Goal: Information Seeking & Learning: Check status

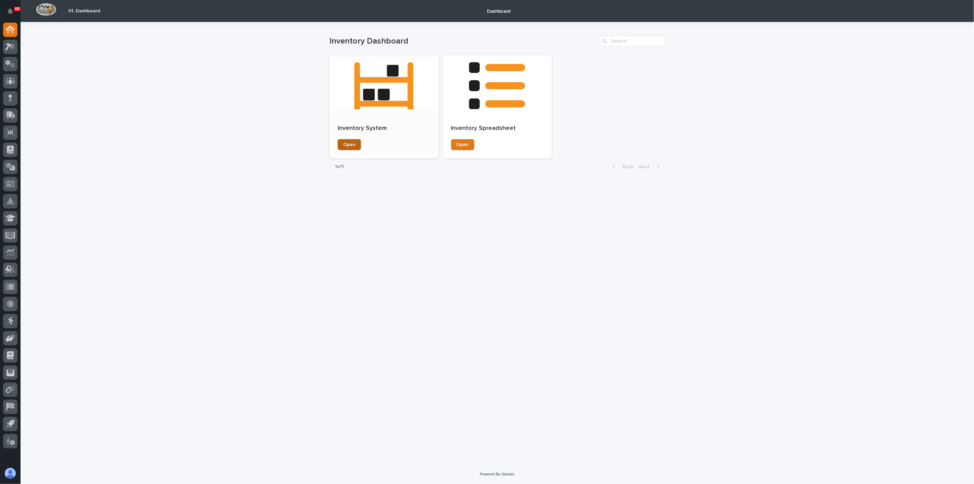
click at [352, 145] on span "Open" at bounding box center [349, 144] width 12 height 5
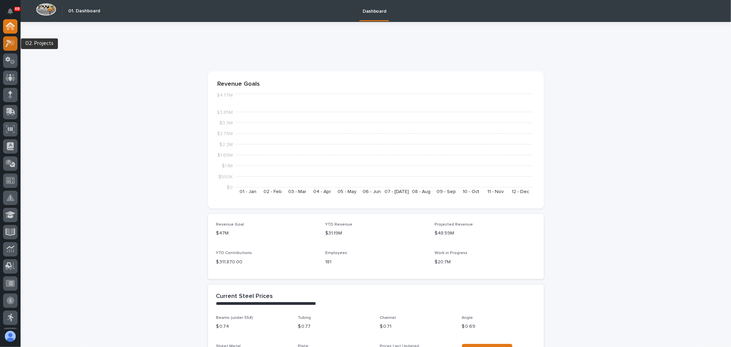
click at [10, 42] on icon at bounding box center [8, 44] width 6 height 8
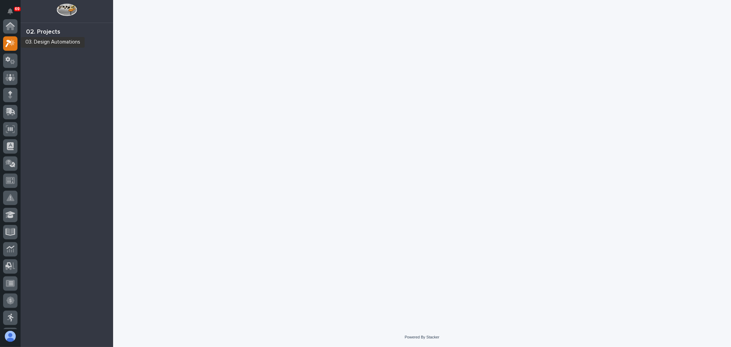
scroll to position [17, 0]
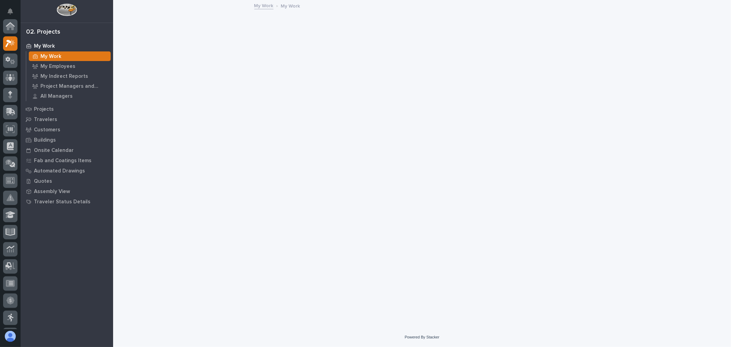
scroll to position [17, 0]
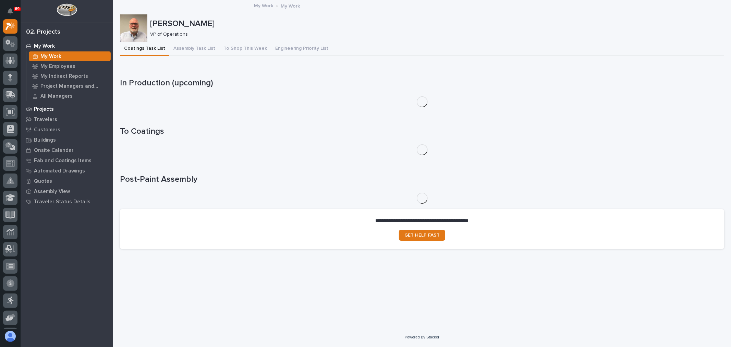
click at [44, 104] on div "Projects" at bounding box center [66, 109] width 89 height 10
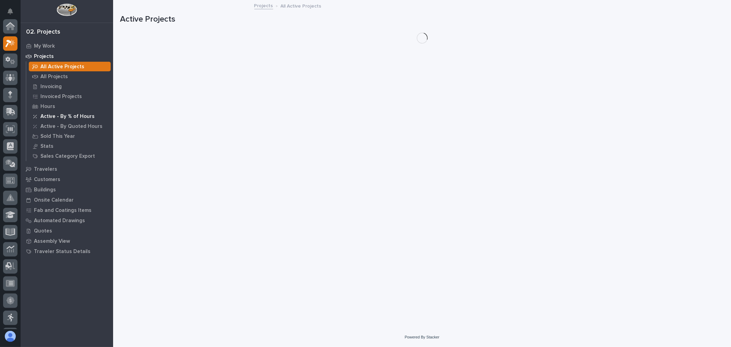
scroll to position [17, 0]
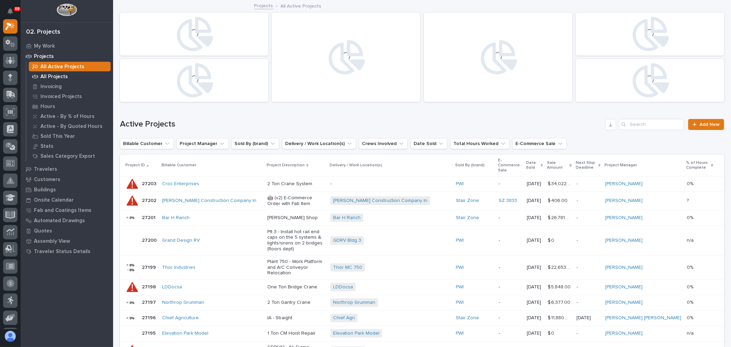
click at [59, 75] on p "All Projects" at bounding box center [53, 77] width 27 height 6
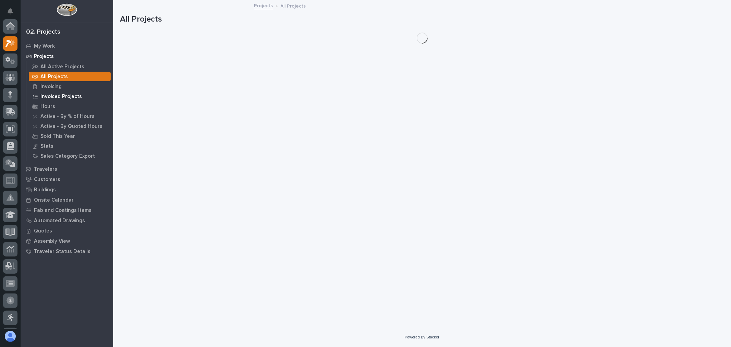
scroll to position [17, 0]
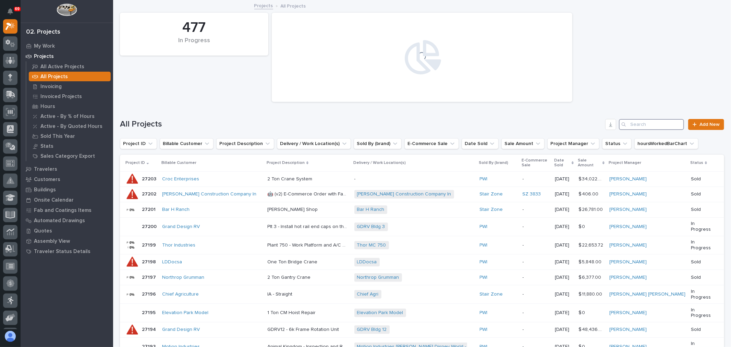
click at [658, 128] on input "Search" at bounding box center [651, 124] width 65 height 11
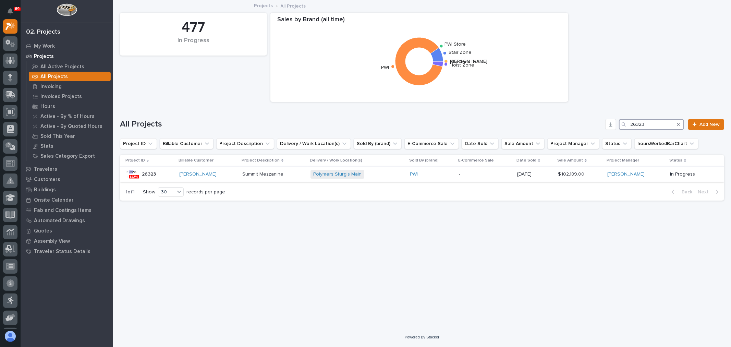
type input "26323"
click at [289, 175] on p at bounding box center [273, 174] width 63 height 6
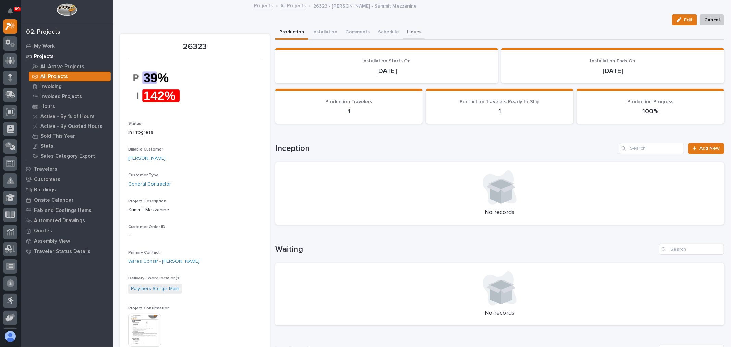
click at [406, 28] on button "Hours" at bounding box center [414, 32] width 22 height 14
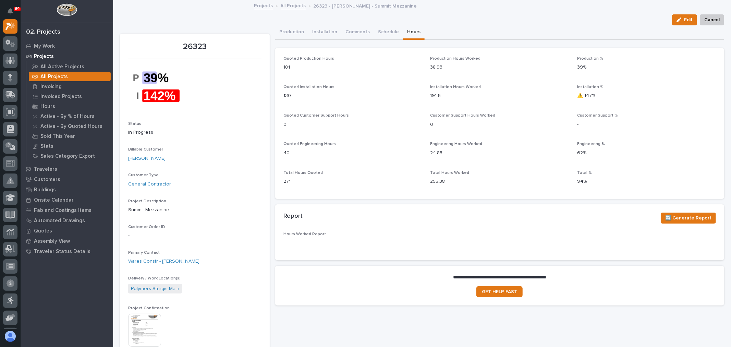
click at [144, 327] on img at bounding box center [144, 329] width 33 height 33
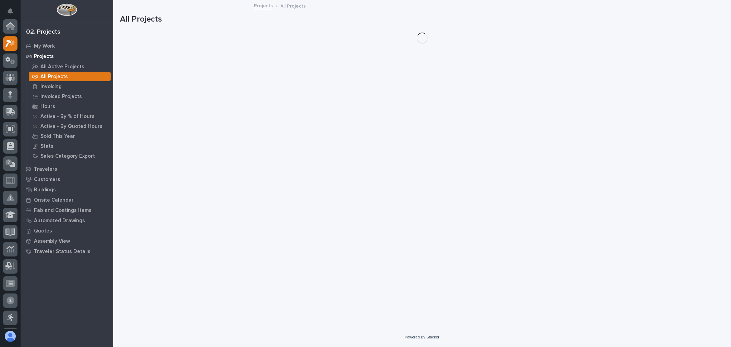
scroll to position [18, 0]
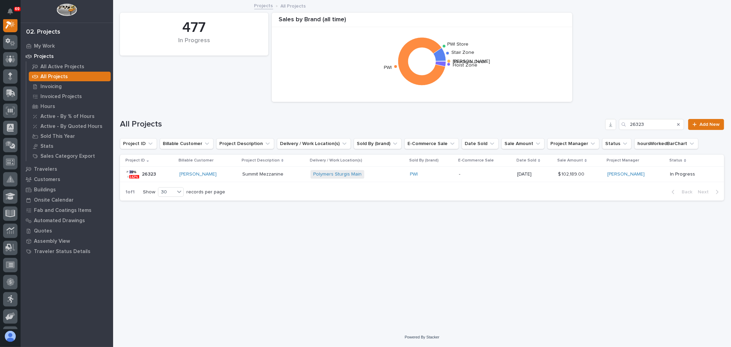
click at [373, 179] on div "Polymers Sturgis Main + 0" at bounding box center [357, 174] width 94 height 14
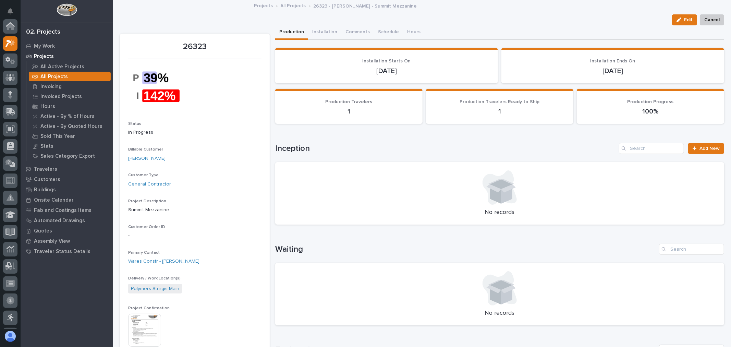
scroll to position [17, 0]
click at [404, 32] on button "Hours" at bounding box center [414, 32] width 22 height 14
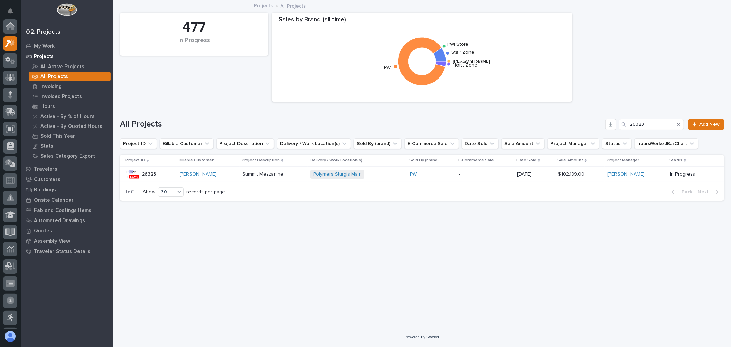
scroll to position [18, 0]
click at [650, 121] on input "26323" at bounding box center [651, 124] width 65 height 11
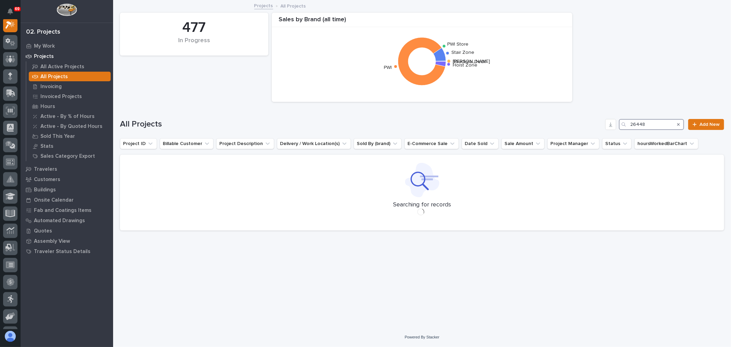
scroll to position [17, 0]
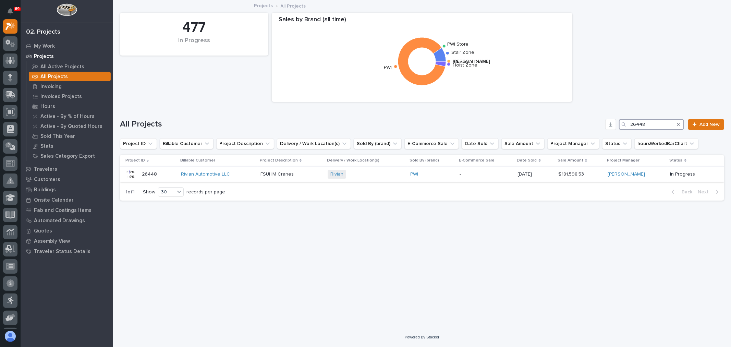
type input "26448"
click at [481, 177] on p "-" at bounding box center [485, 174] width 53 height 6
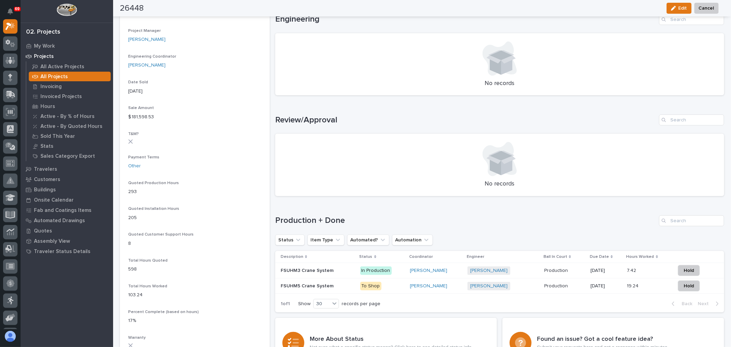
scroll to position [343, 0]
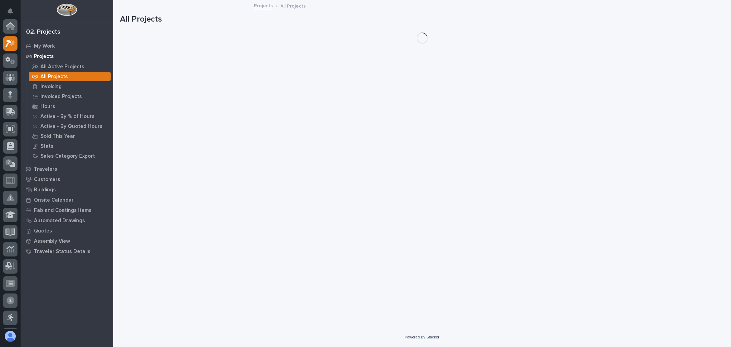
scroll to position [18, 0]
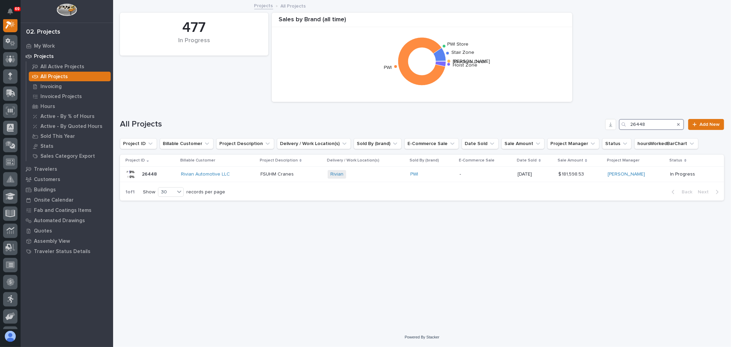
click at [652, 122] on input "26448" at bounding box center [651, 124] width 65 height 11
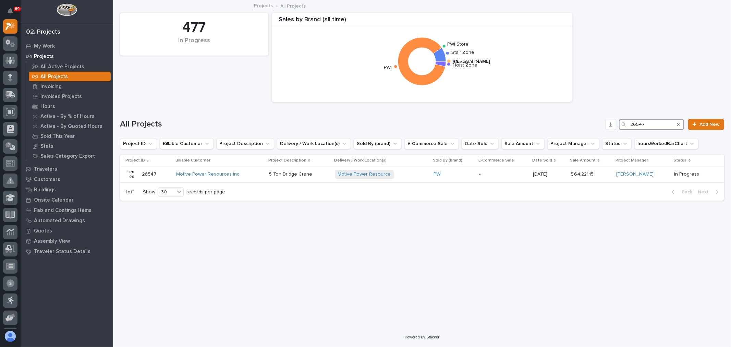
type input "26547"
click at [495, 175] on p "-" at bounding box center [503, 174] width 48 height 6
click at [655, 124] on input "26547" at bounding box center [651, 124] width 65 height 11
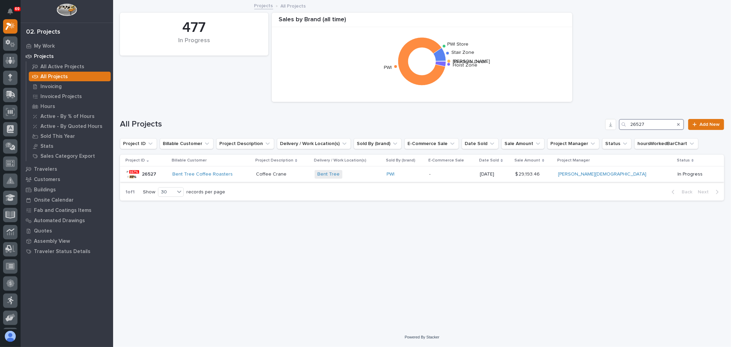
type input "26527"
click at [381, 173] on div "Bent Tree + 0" at bounding box center [347, 174] width 66 height 9
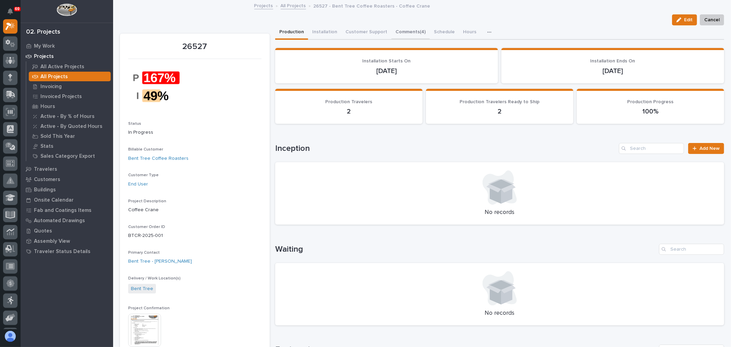
click at [402, 31] on button "Comments (4)" at bounding box center [410, 32] width 38 height 14
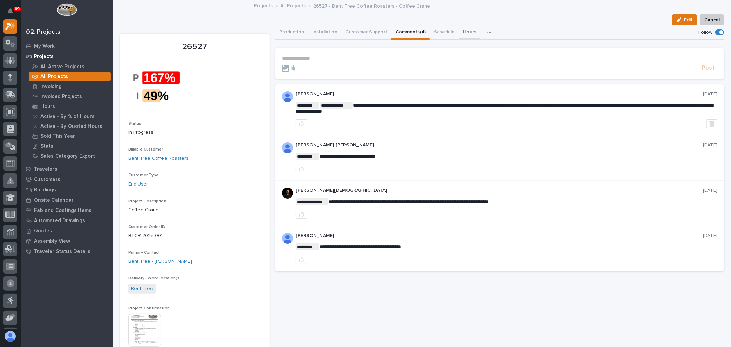
click at [459, 32] on button "Hours" at bounding box center [470, 32] width 22 height 14
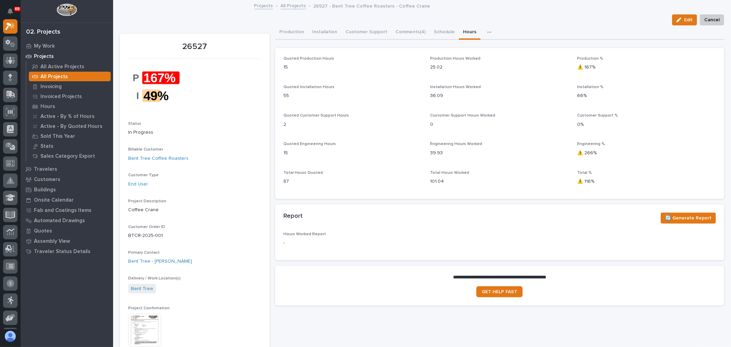
click at [149, 333] on img at bounding box center [144, 329] width 33 height 33
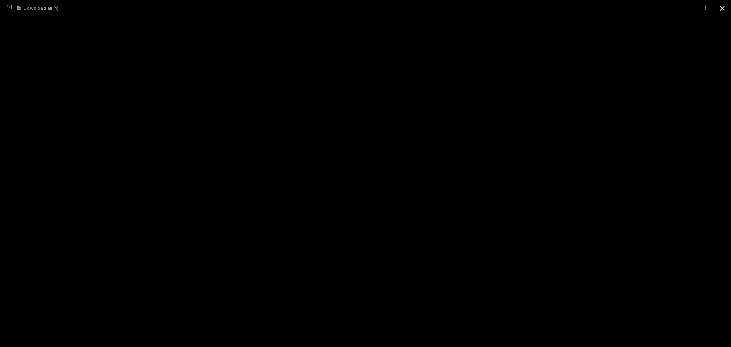
click at [721, 9] on button "Close gallery" at bounding box center [722, 8] width 17 height 16
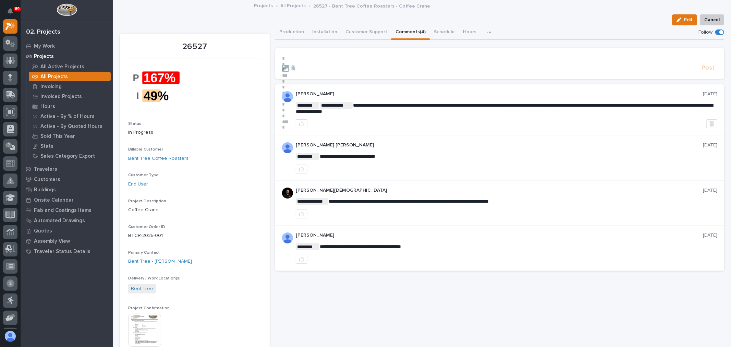
click at [406, 32] on button "Comments (4)" at bounding box center [410, 32] width 38 height 14
click at [288, 57] on p "**********" at bounding box center [499, 58] width 435 height 6
click at [9, 92] on icon at bounding box center [9, 95] width 8 height 7
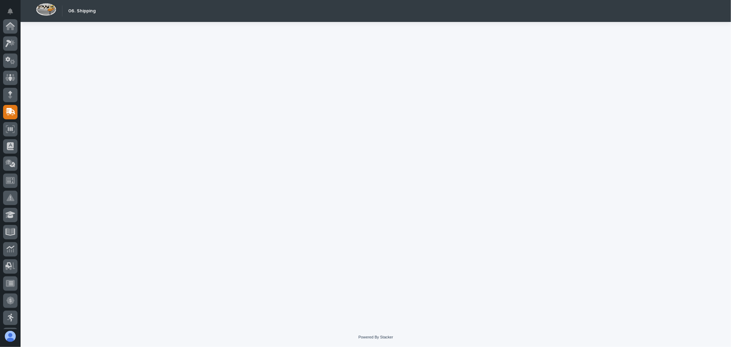
scroll to position [86, 0]
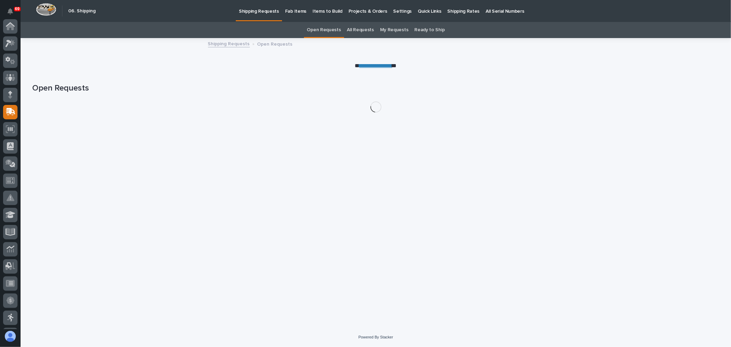
scroll to position [86, 0]
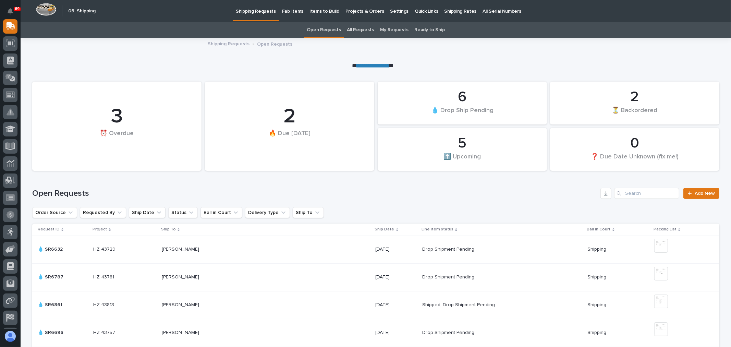
click at [356, 29] on link "All Requests" at bounding box center [360, 30] width 27 height 16
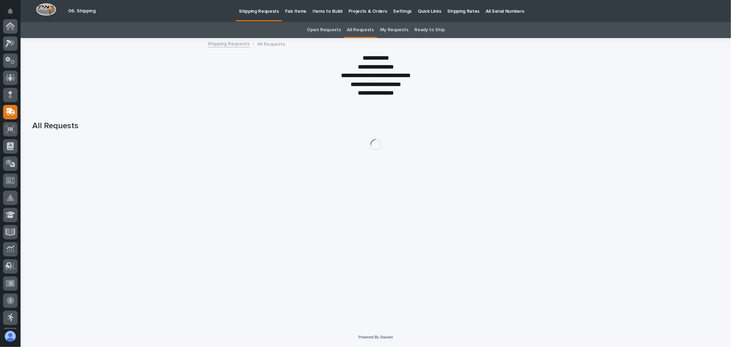
scroll to position [86, 0]
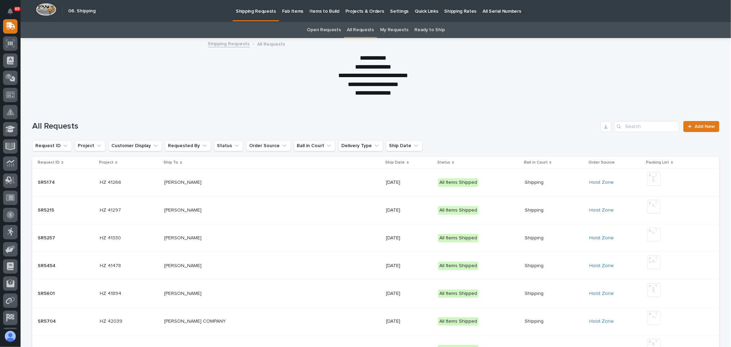
click at [295, 11] on p "Fab Items" at bounding box center [292, 7] width 21 height 14
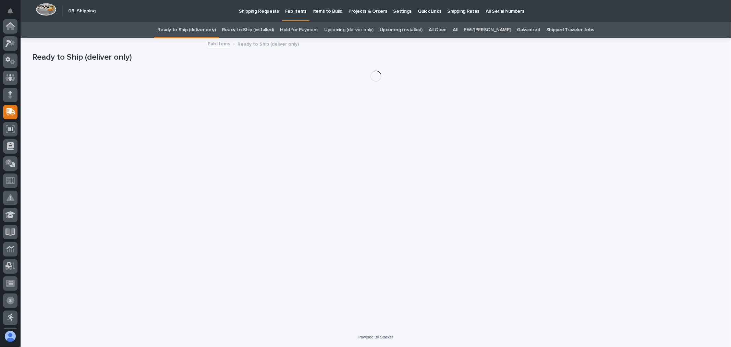
scroll to position [86, 0]
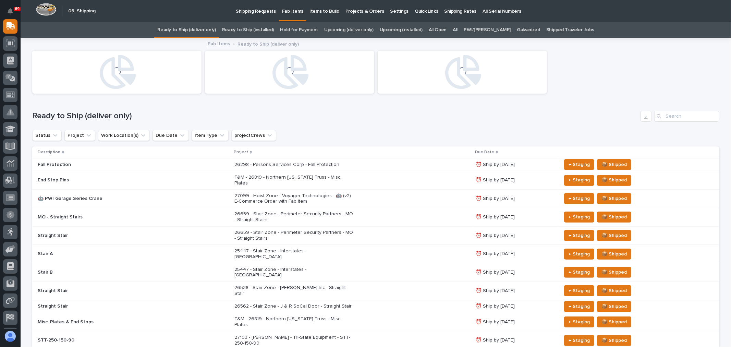
click at [460, 31] on div "All" at bounding box center [454, 30] width 11 height 16
click at [457, 29] on link "All" at bounding box center [455, 30] width 5 height 16
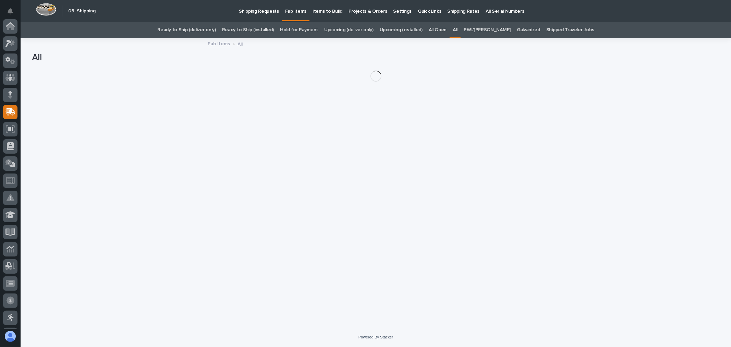
scroll to position [86, 0]
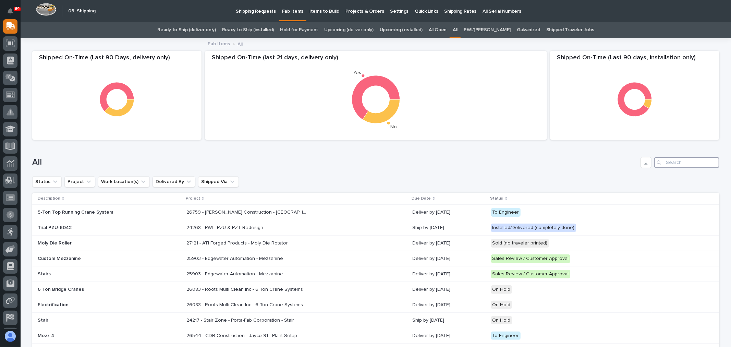
click at [679, 162] on input "Search" at bounding box center [686, 162] width 65 height 11
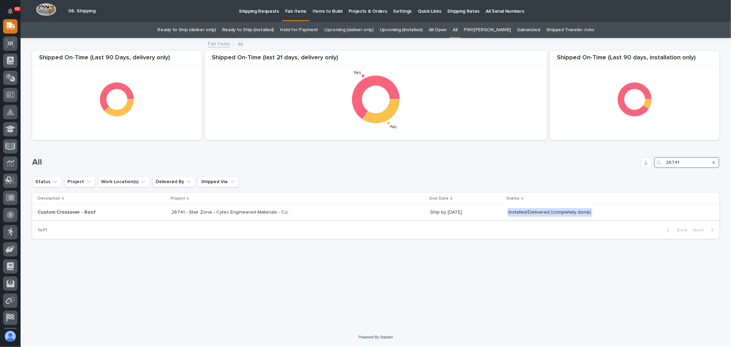
type input "26741"
click at [358, 215] on div "26741 - Stair Zone - Cytec Engineered Materials - Custom Crossover 26741 - Stai…" at bounding box center [297, 212] width 253 height 11
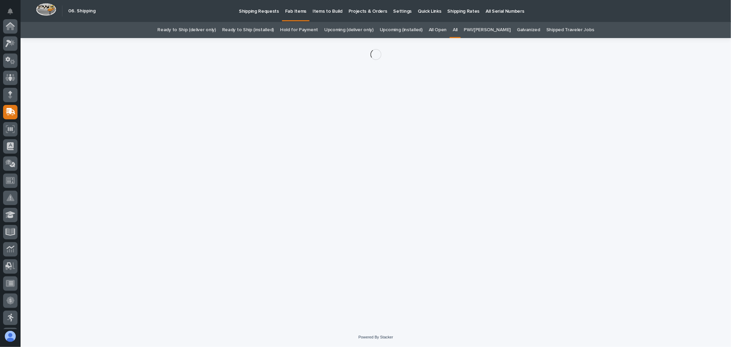
scroll to position [86, 0]
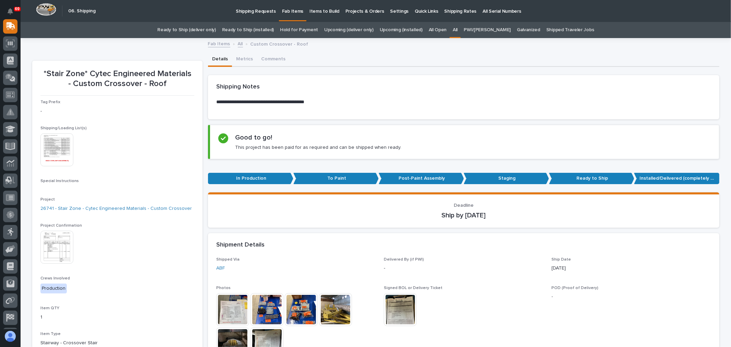
click at [65, 242] on img at bounding box center [56, 247] width 33 height 33
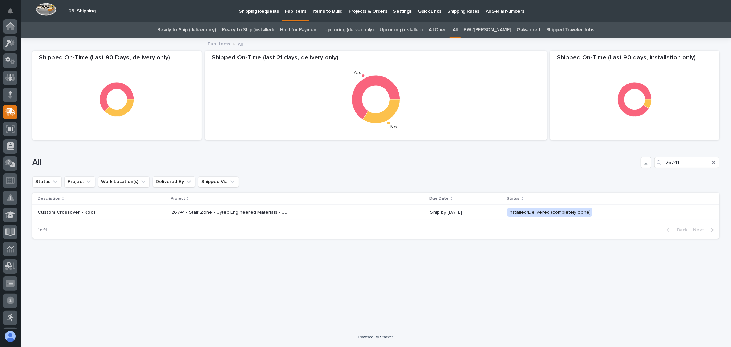
scroll to position [86, 0]
click at [331, 211] on div "26741 - Stair Zone - Cytec Engineered Materials - Custom Crossover 26741 - Stai…" at bounding box center [297, 212] width 253 height 11
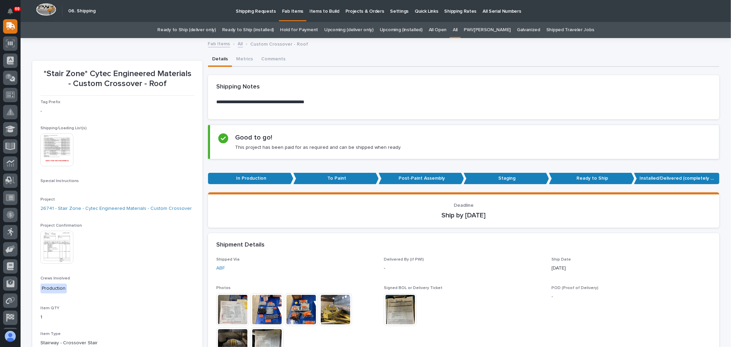
click at [224, 317] on img at bounding box center [232, 309] width 33 height 33
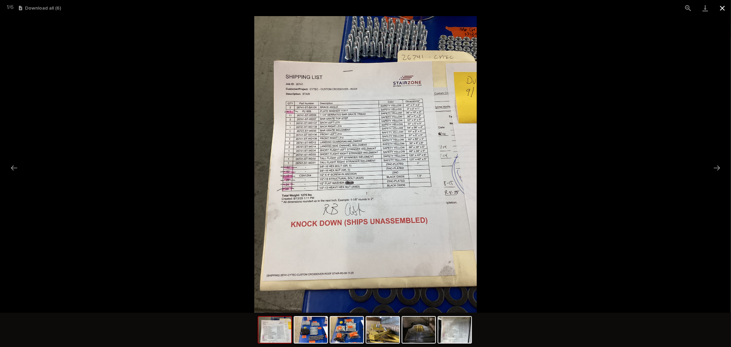
click at [721, 5] on button "Close gallery" at bounding box center [722, 8] width 17 height 16
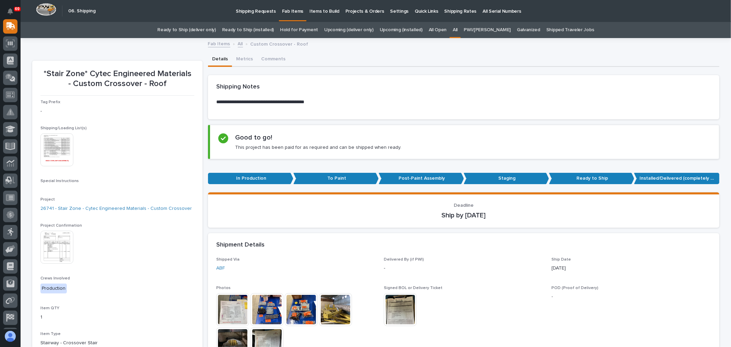
click at [270, 319] on img at bounding box center [266, 309] width 33 height 33
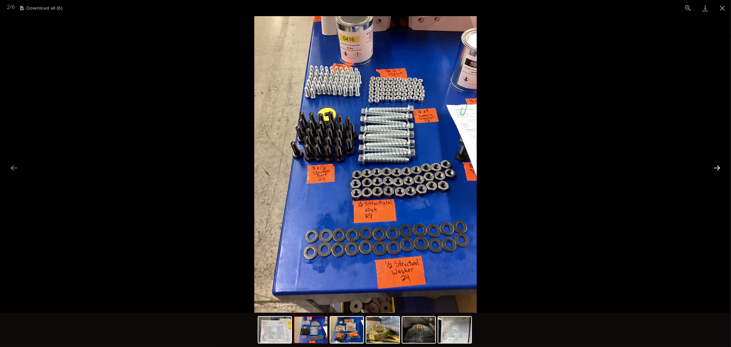
click at [716, 168] on button "Next slide" at bounding box center [716, 167] width 14 height 13
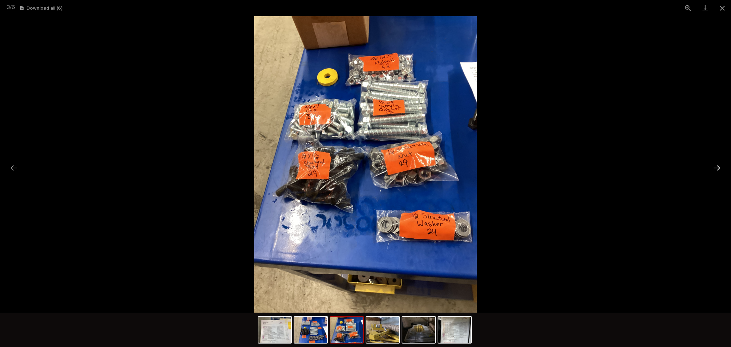
click at [716, 168] on button "Next slide" at bounding box center [716, 167] width 14 height 13
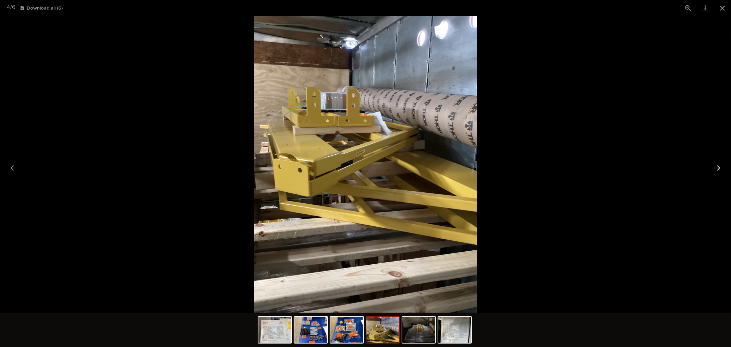
click at [716, 168] on button "Next slide" at bounding box center [716, 167] width 14 height 13
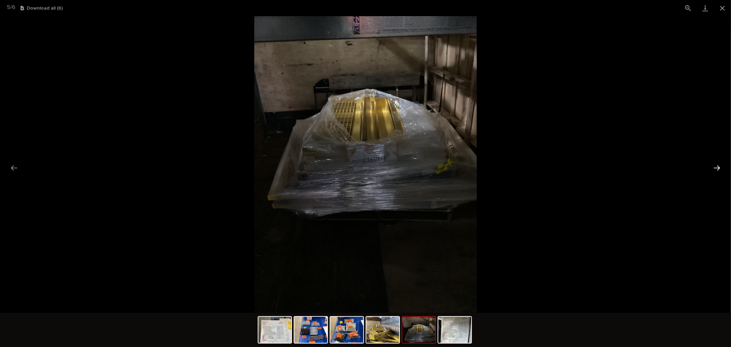
click at [716, 168] on button "Next slide" at bounding box center [716, 167] width 14 height 13
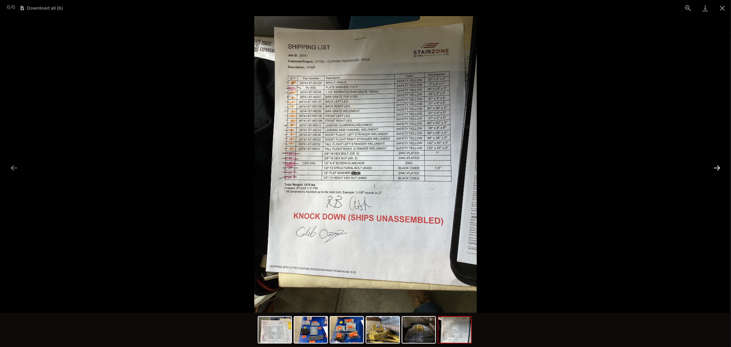
click at [716, 168] on button "Next slide" at bounding box center [716, 167] width 14 height 13
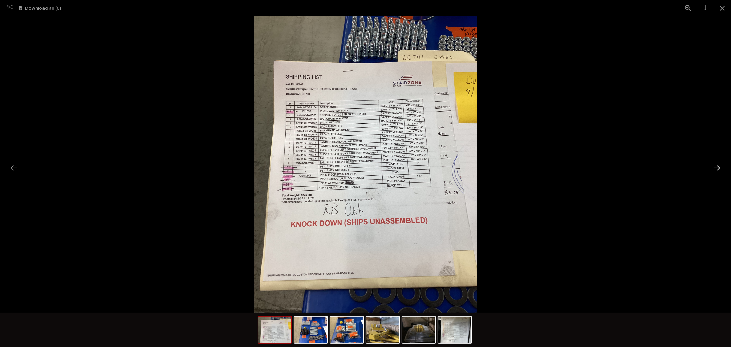
click at [716, 168] on button "Next slide" at bounding box center [716, 167] width 14 height 13
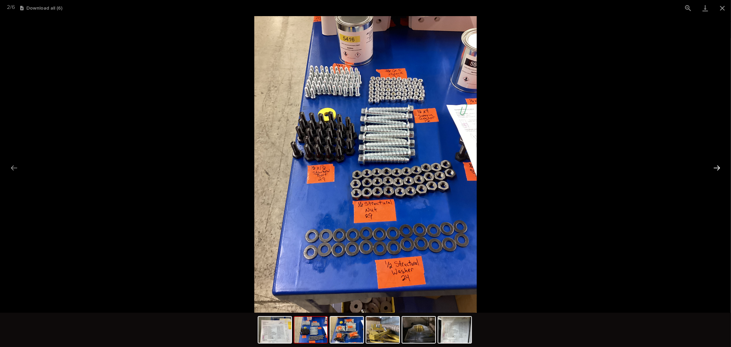
click at [716, 168] on button "Next slide" at bounding box center [716, 167] width 14 height 13
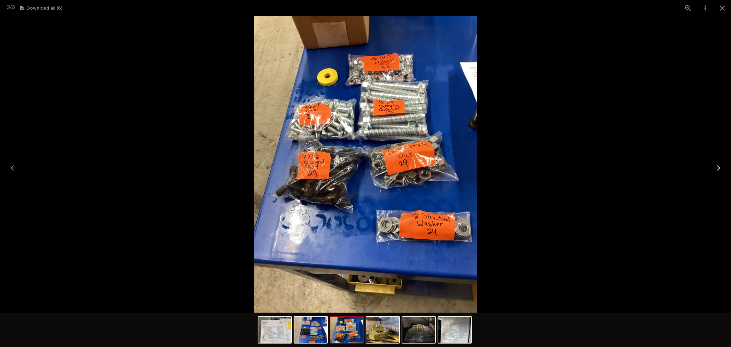
click at [716, 168] on button "Next slide" at bounding box center [716, 167] width 14 height 13
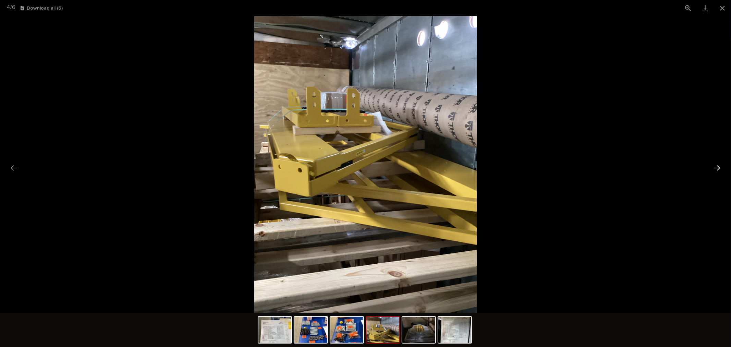
click at [716, 168] on button "Next slide" at bounding box center [716, 167] width 14 height 13
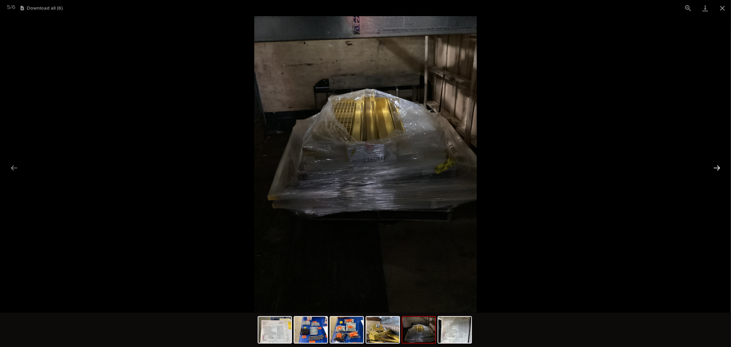
click at [716, 168] on button "Next slide" at bounding box center [716, 167] width 14 height 13
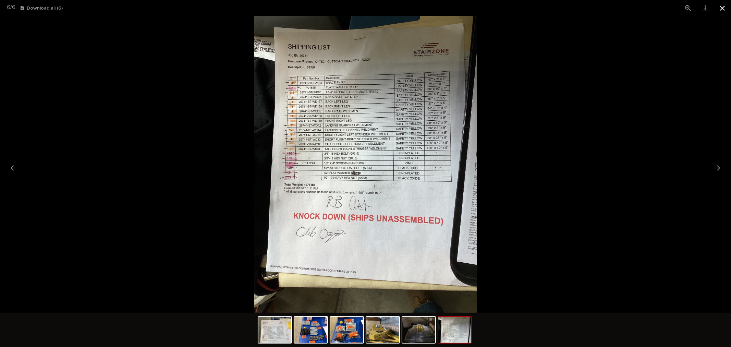
click at [720, 8] on button "Close gallery" at bounding box center [722, 8] width 17 height 16
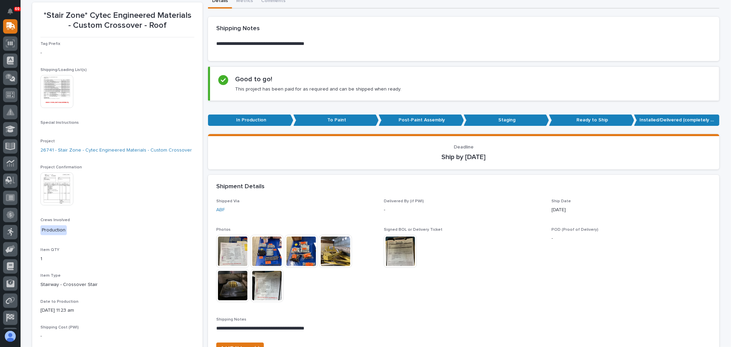
scroll to position [76, 0]
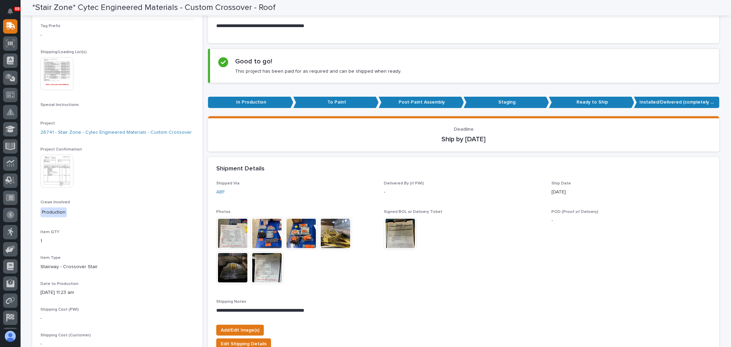
click at [397, 239] on img at bounding box center [400, 233] width 33 height 33
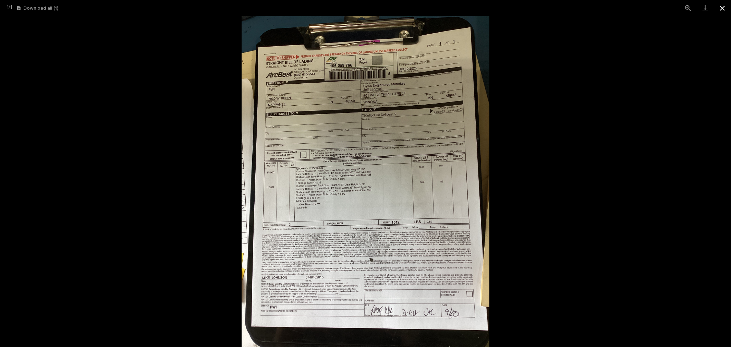
click at [724, 6] on button "Close gallery" at bounding box center [722, 8] width 17 height 16
